Goal: Obtain resource: Download file/media

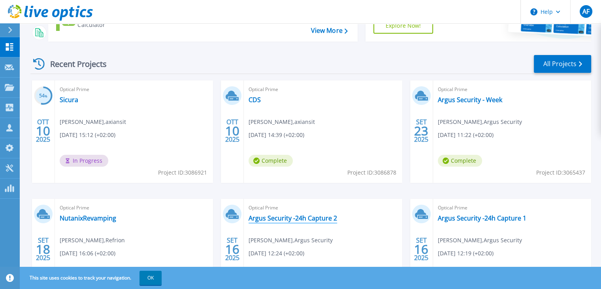
scroll to position [31, 0]
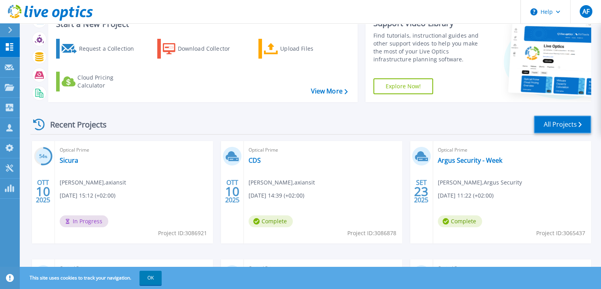
click at [555, 132] on link "All Projects" at bounding box center [562, 124] width 57 height 18
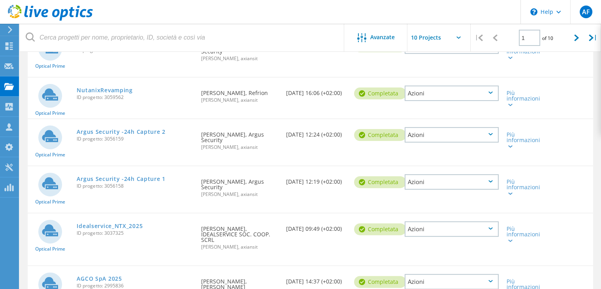
scroll to position [166, 0]
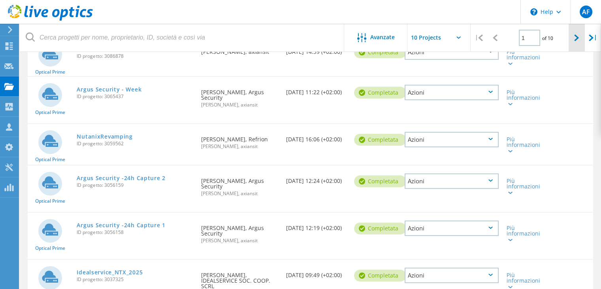
click at [571, 38] on div at bounding box center [577, 38] width 16 height 28
type input "2"
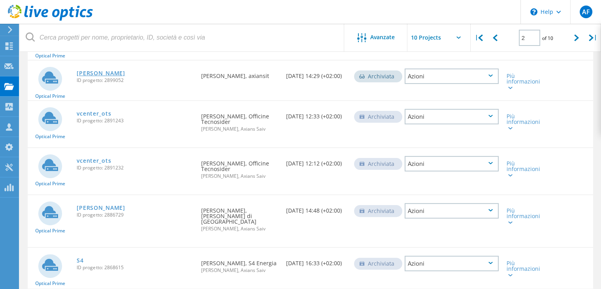
click at [82, 70] on link "[PERSON_NAME]" at bounding box center [101, 73] width 48 height 6
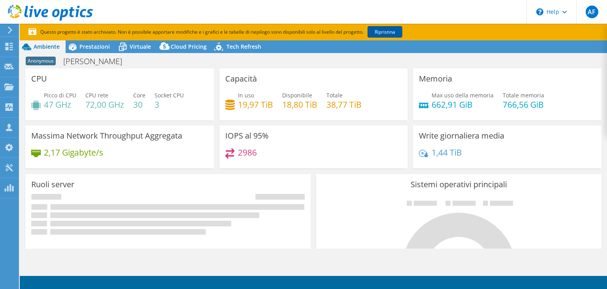
click at [390, 34] on link "Ripristina" at bounding box center [385, 31] width 35 height 11
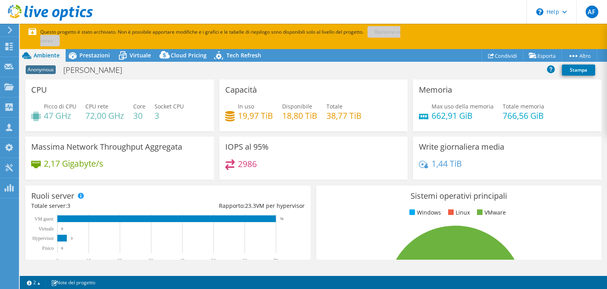
select select "USD"
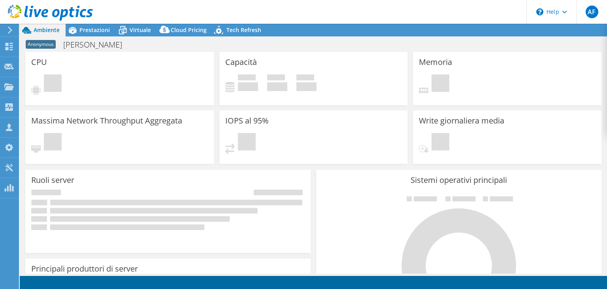
select select "USD"
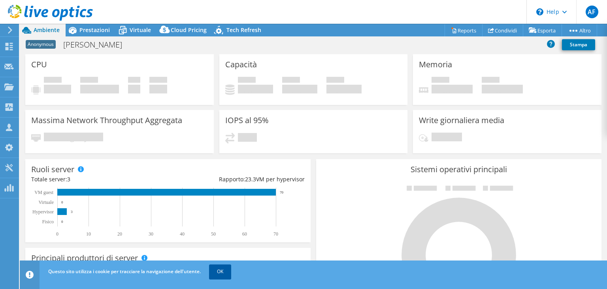
click at [224, 269] on link "OK" at bounding box center [220, 271] width 22 height 14
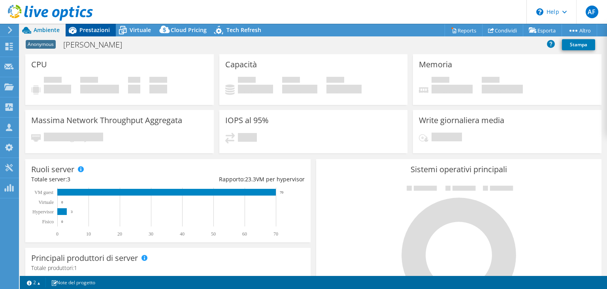
click at [106, 30] on span "Prestazioni" at bounding box center [94, 30] width 30 height 8
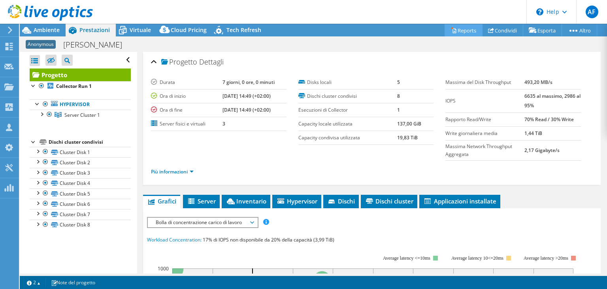
click at [462, 32] on link "Reports" at bounding box center [464, 30] width 38 height 12
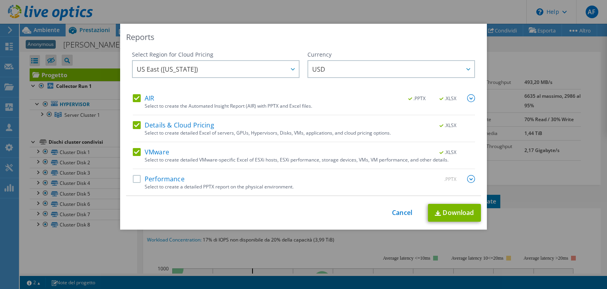
click at [133, 98] on label "AIR" at bounding box center [143, 98] width 21 height 8
click at [0, 0] on input "AIR" at bounding box center [0, 0] width 0 height 0
click at [137, 125] on label "Details & Cloud Pricing" at bounding box center [173, 125] width 81 height 8
click at [0, 0] on input "Details & Cloud Pricing" at bounding box center [0, 0] width 0 height 0
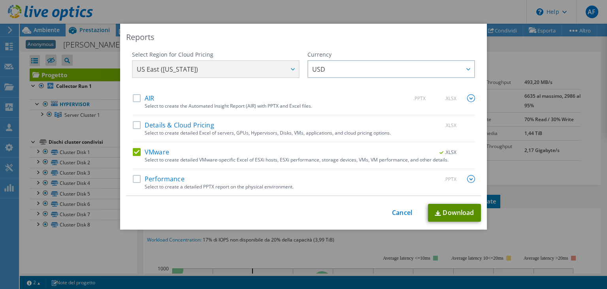
click at [450, 215] on link "Download" at bounding box center [454, 213] width 53 height 18
click at [136, 153] on label "VMware" at bounding box center [151, 152] width 36 height 8
click at [0, 0] on input "VMware" at bounding box center [0, 0] width 0 height 0
click at [134, 175] on label "Performance" at bounding box center [159, 179] width 52 height 8
click at [0, 0] on input "Performance" at bounding box center [0, 0] width 0 height 0
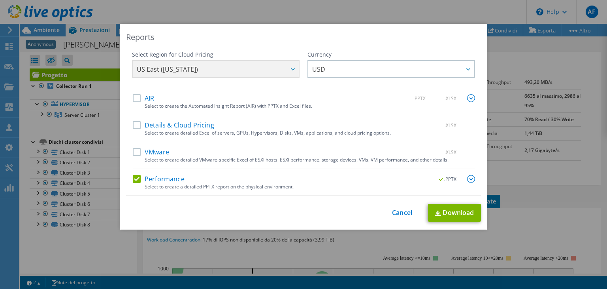
click at [138, 99] on label "AIR" at bounding box center [143, 98] width 21 height 8
click at [0, 0] on input "AIR" at bounding box center [0, 0] width 0 height 0
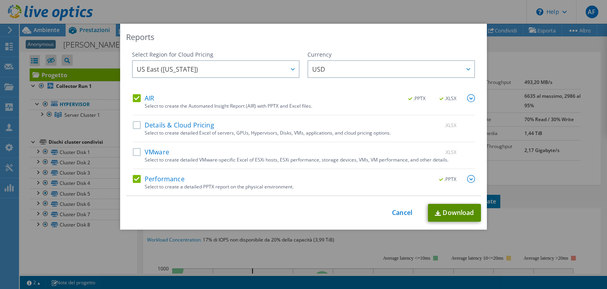
click at [452, 214] on link "Download" at bounding box center [454, 213] width 53 height 18
click at [398, 214] on link "Cancel" at bounding box center [402, 213] width 20 height 8
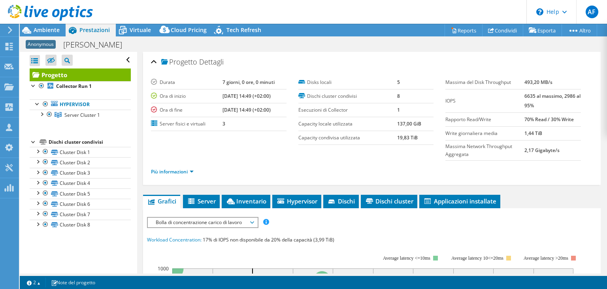
click at [234, 220] on span "Bolla di concentrazione carico di lavoro" at bounding box center [203, 221] width 102 height 9
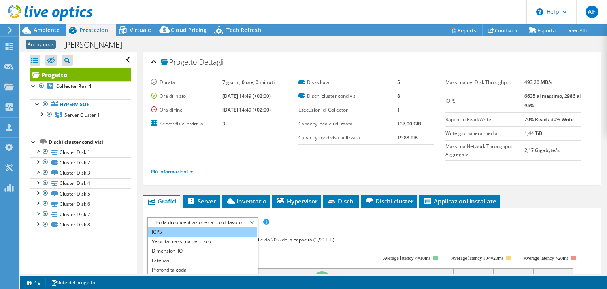
click at [210, 229] on li "IOPS" at bounding box center [203, 231] width 110 height 9
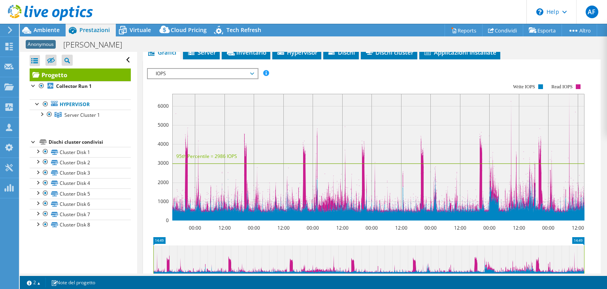
scroll to position [228, 0]
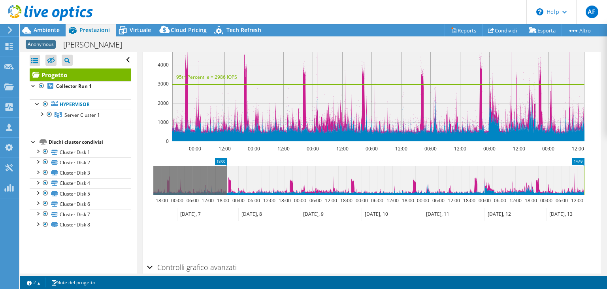
drag, startPoint x: 159, startPoint y: 160, endPoint x: 233, endPoint y: 161, distance: 73.5
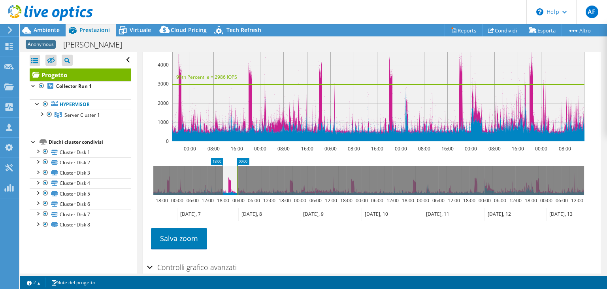
drag, startPoint x: 582, startPoint y: 159, endPoint x: 235, endPoint y: 174, distance: 347.5
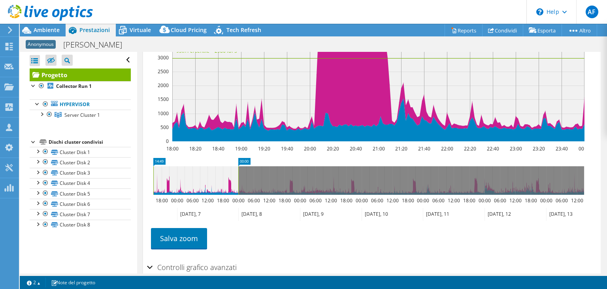
drag, startPoint x: 213, startPoint y: 159, endPoint x: 247, endPoint y: 159, distance: 33.2
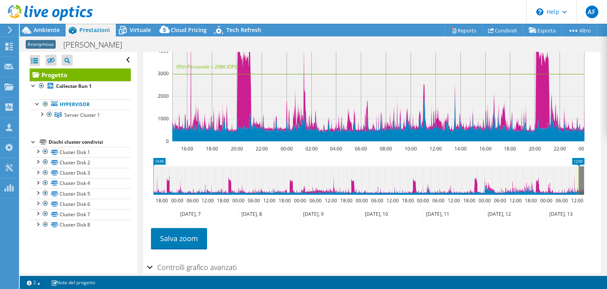
drag, startPoint x: 247, startPoint y: 159, endPoint x: 268, endPoint y: 133, distance: 33.1
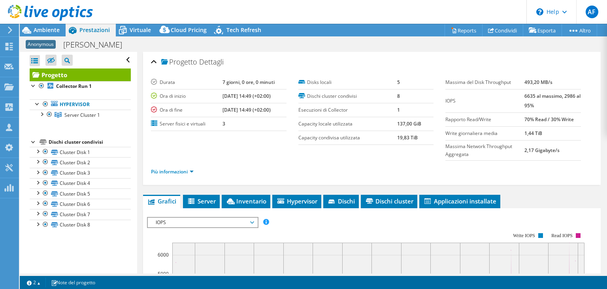
scroll to position [79, 0]
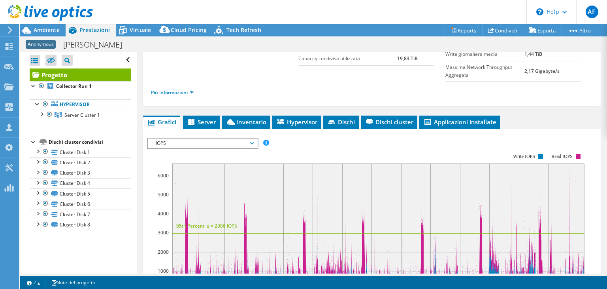
click at [238, 146] on span "IOPS" at bounding box center [203, 142] width 102 height 9
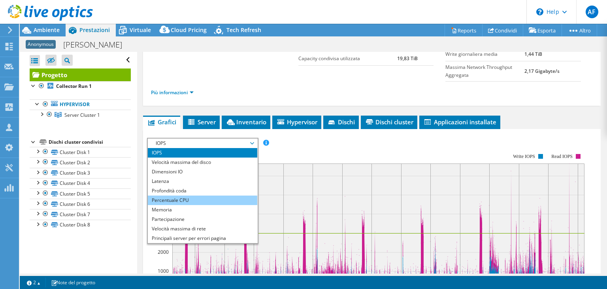
click at [201, 200] on li "Percentuale CPU" at bounding box center [203, 199] width 110 height 9
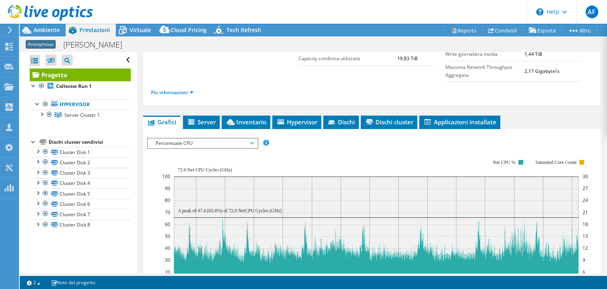
click at [248, 144] on span "Percentuale CPU" at bounding box center [203, 142] width 102 height 9
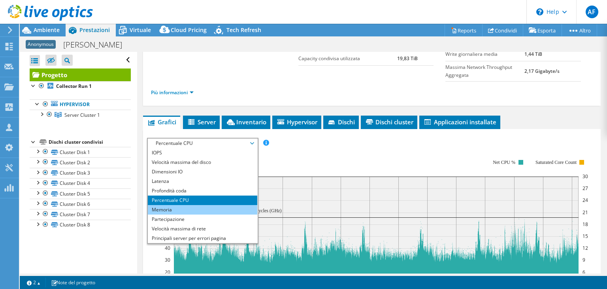
click at [179, 208] on li "Memoria" at bounding box center [203, 209] width 110 height 9
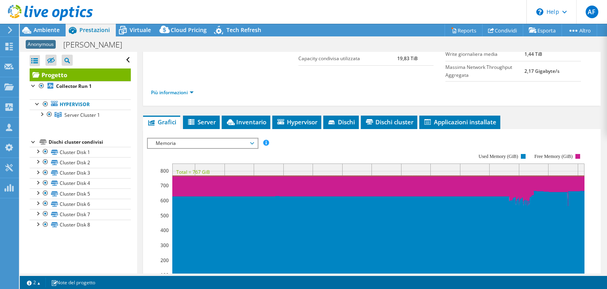
click at [251, 141] on span "Memoria" at bounding box center [203, 142] width 102 height 9
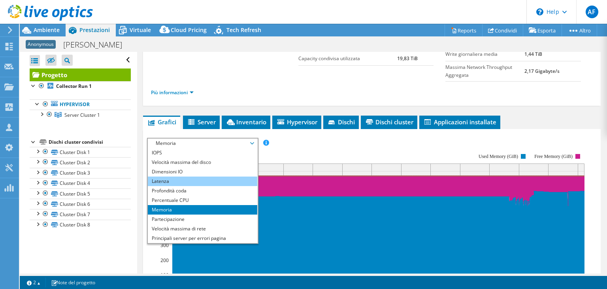
click at [209, 179] on li "Latenza" at bounding box center [203, 180] width 110 height 9
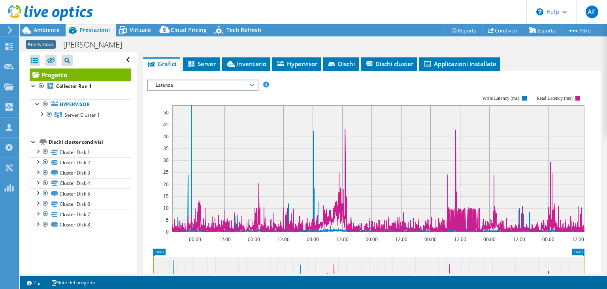
scroll to position [158, 0]
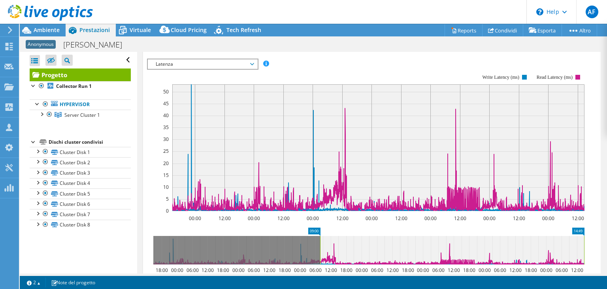
drag, startPoint x: 157, startPoint y: 228, endPoint x: 324, endPoint y: 227, distance: 166.8
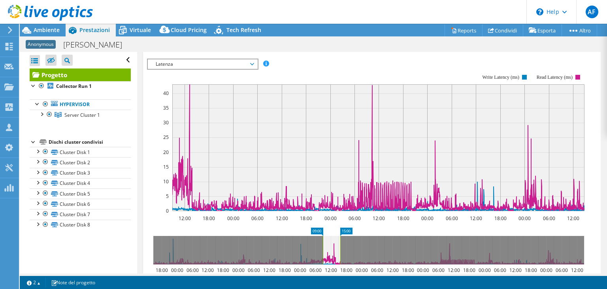
drag, startPoint x: 577, startPoint y: 228, endPoint x: 332, endPoint y: 233, distance: 245.2
